Goal: Task Accomplishment & Management: Manage account settings

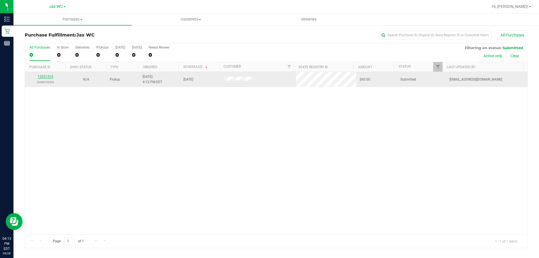
click at [40, 77] on link "12021525" at bounding box center [46, 77] width 16 height 4
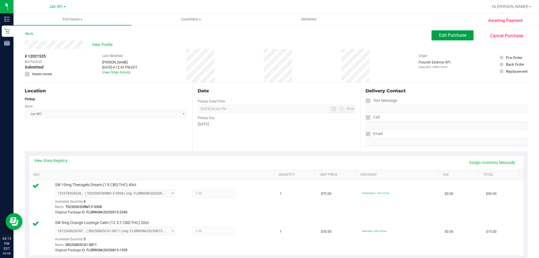
click at [439, 33] on span "Edit Purchase" at bounding box center [452, 35] width 27 height 5
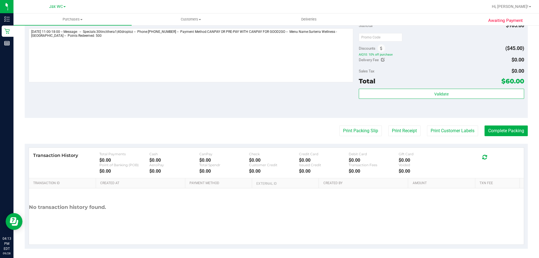
scroll to position [209, 0]
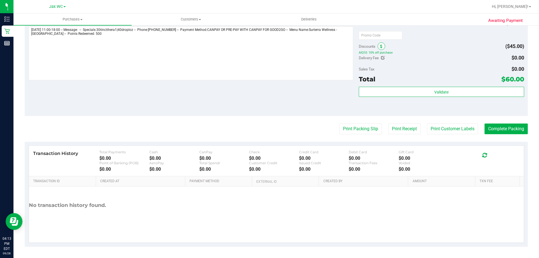
click at [378, 46] on span at bounding box center [382, 46] width 8 height 8
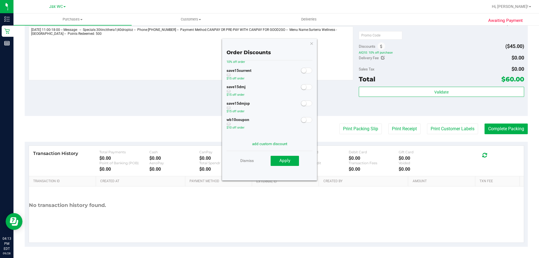
scroll to position [0, 0]
click at [250, 159] on link "Dismiss" at bounding box center [246, 161] width 13 height 10
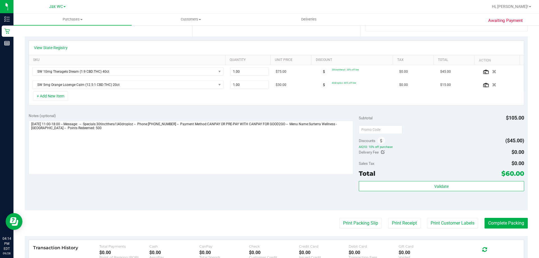
scroll to position [209, 0]
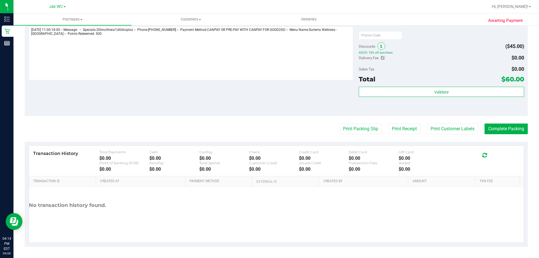
click at [382, 46] on span at bounding box center [382, 46] width 8 height 8
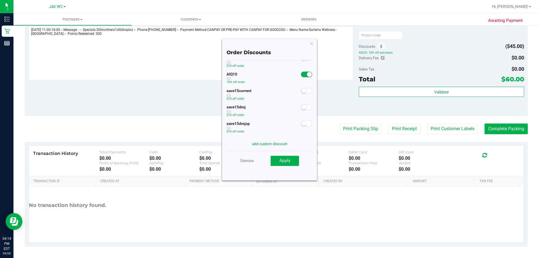
scroll to position [0, 0]
click at [315, 45] on div "Order Discounts 10for30pre $20 off order 2singleprerolls $10 off order AIQ10 10…" at bounding box center [269, 110] width 95 height 142
click at [312, 45] on icon "button" at bounding box center [312, 43] width 4 height 7
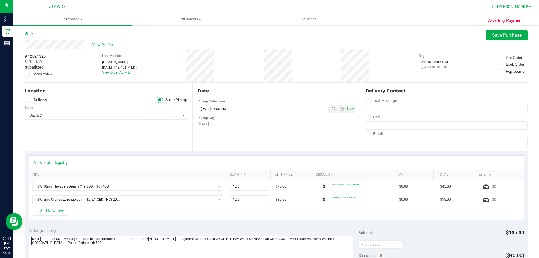
click at [525, 7] on span "Hi, [PERSON_NAME]!" at bounding box center [510, 6] width 36 height 4
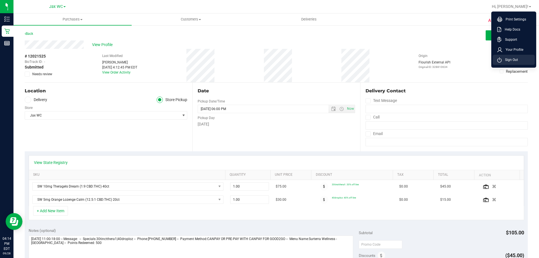
click at [511, 56] on li "Sign Out" at bounding box center [514, 60] width 42 height 10
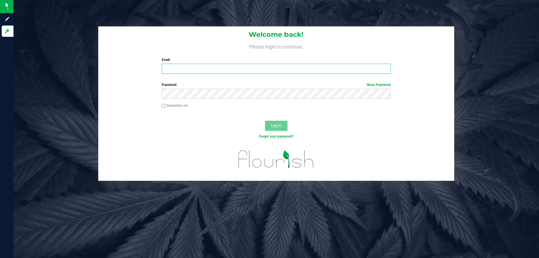
click at [173, 67] on input "Email" at bounding box center [276, 69] width 229 height 10
type input "[EMAIL_ADDRESS][DOMAIN_NAME]"
click at [199, 87] on div "Password Show Password" at bounding box center [275, 90] width 237 height 17
click at [265, 121] on button "Log In" at bounding box center [276, 126] width 22 height 10
